Goal: Check status: Check status

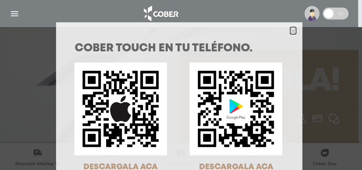
click at [290, 33] on icon "Close" at bounding box center [293, 31] width 6 height 6
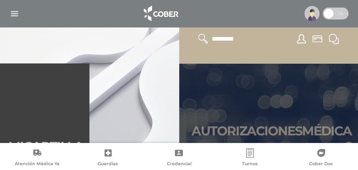
scroll to position [132, 0]
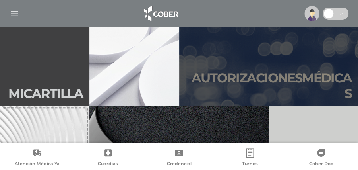
click at [278, 82] on h2 "Autori zaciones médicas" at bounding box center [269, 85] width 167 height 31
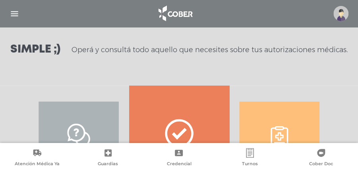
scroll to position [159, 0]
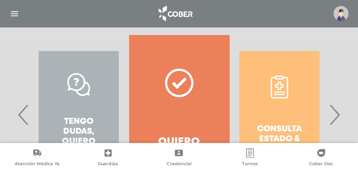
click at [278, 111] on div "Consulta estado & historial" at bounding box center [279, 114] width 100 height 159
click at [21, 116] on span "‹" at bounding box center [24, 114] width 16 height 43
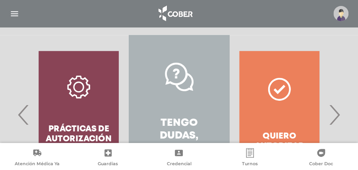
click at [335, 115] on span "›" at bounding box center [335, 114] width 16 height 43
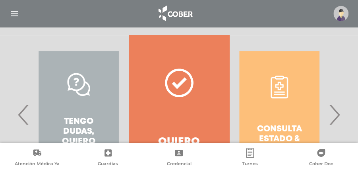
click at [335, 115] on span "›" at bounding box center [335, 114] width 16 height 43
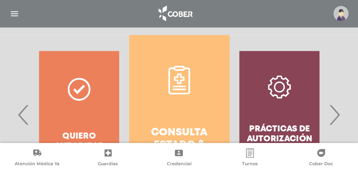
click at [175, 108] on link "Consulta estado & historial" at bounding box center [179, 114] width 100 height 159
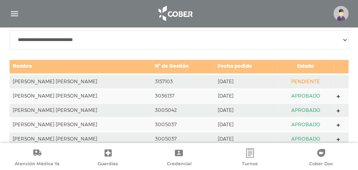
scroll to position [406, 0]
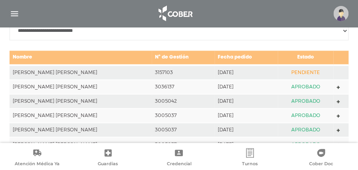
click at [297, 74] on td "PENDIENTE" at bounding box center [305, 72] width 55 height 15
